Goal: Information Seeking & Learning: Find specific fact

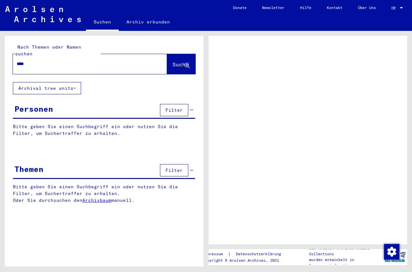
type input "*****"
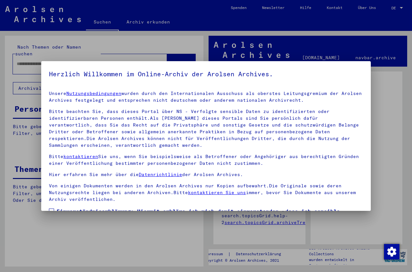
scroll to position [50, 0]
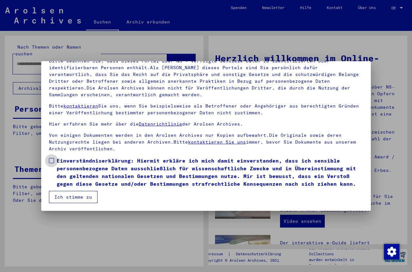
click at [50, 161] on span at bounding box center [51, 160] width 5 height 5
click at [61, 196] on button "Ich stimme zu" at bounding box center [73, 197] width 49 height 12
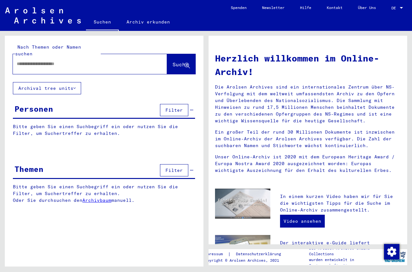
click at [43, 60] on input "text" at bounding box center [82, 63] width 131 height 7
type input "**********"
click at [167, 59] on button "Suche" at bounding box center [181, 64] width 28 height 20
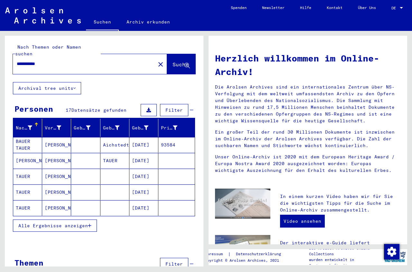
click at [71, 223] on span "Alle Ergebnisse anzeigen" at bounding box center [52, 226] width 69 height 6
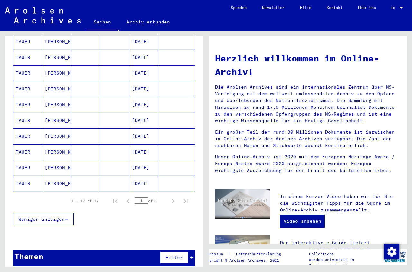
scroll to position [30, 0]
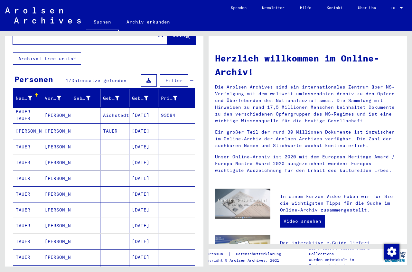
click at [144, 139] on mat-cell "[DATE]" at bounding box center [143, 146] width 29 height 15
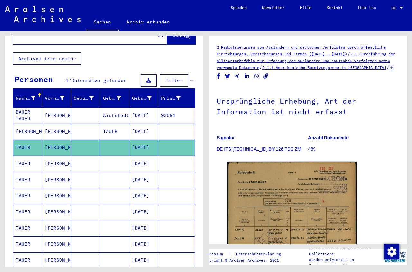
click at [140, 157] on mat-cell "[DATE]" at bounding box center [143, 164] width 29 height 16
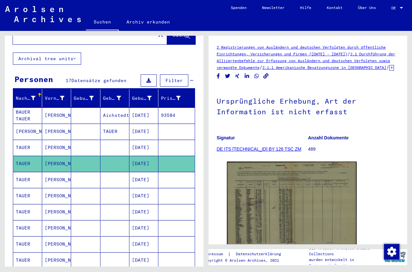
click at [142, 172] on mat-cell "[DATE]" at bounding box center [143, 180] width 29 height 16
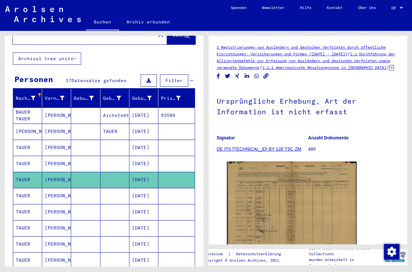
click at [144, 191] on mat-cell "[DATE]" at bounding box center [143, 196] width 29 height 16
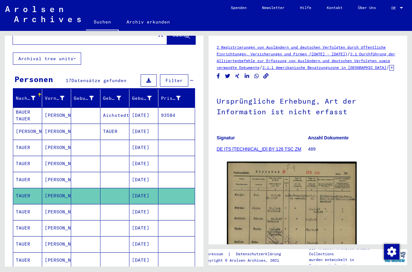
click at [143, 207] on mat-cell "[DATE]" at bounding box center [143, 212] width 29 height 16
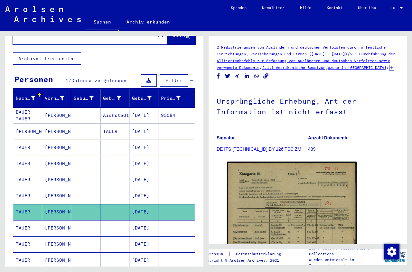
click at [142, 225] on mat-cell "[DATE]" at bounding box center [143, 228] width 29 height 16
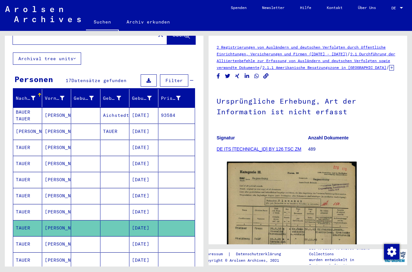
click at [141, 240] on mat-cell "[DATE]" at bounding box center [143, 244] width 29 height 16
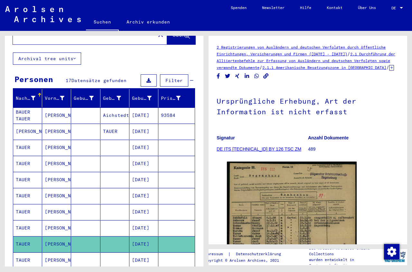
click at [145, 253] on mat-cell "[DATE]" at bounding box center [143, 260] width 29 height 16
